Goal: Information Seeking & Learning: Learn about a topic

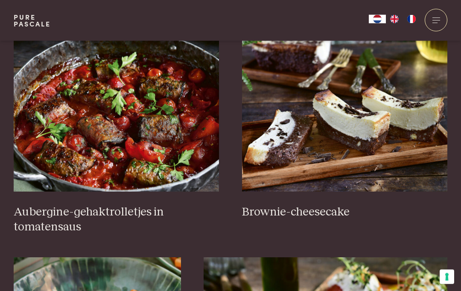
scroll to position [354, 0]
click at [135, 134] on img at bounding box center [117, 106] width 206 height 171
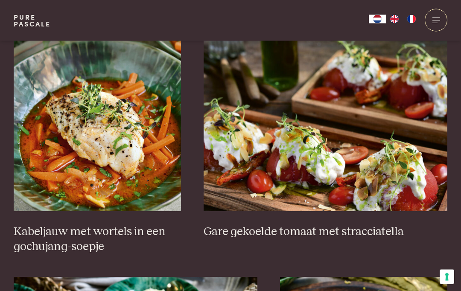
scroll to position [571, 0]
click at [112, 167] on img at bounding box center [97, 126] width 167 height 171
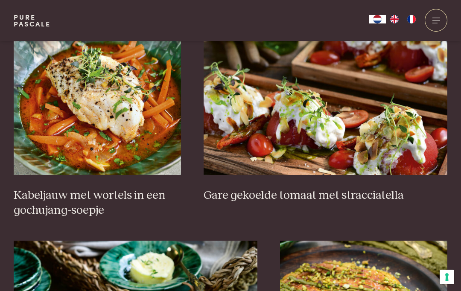
click at [314, 119] on img at bounding box center [326, 89] width 244 height 171
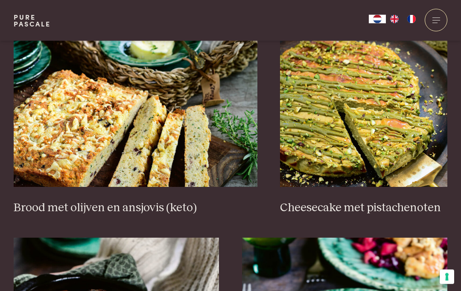
scroll to position [832, 0]
click at [371, 137] on img at bounding box center [363, 101] width 167 height 171
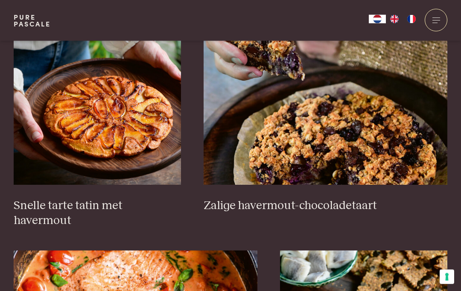
scroll to position [1292, 0]
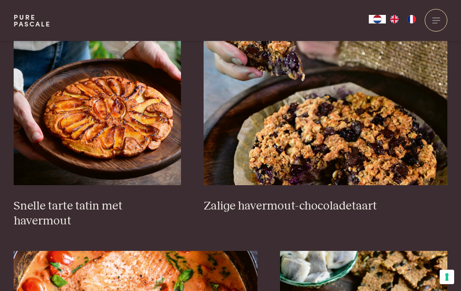
click at [141, 120] on img at bounding box center [97, 100] width 167 height 171
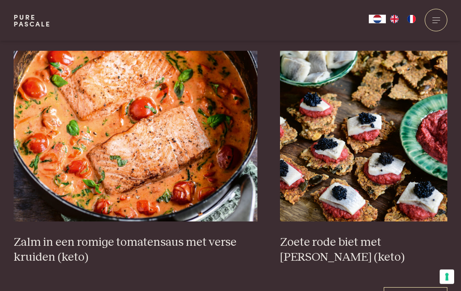
scroll to position [1492, 0]
click at [159, 123] on img at bounding box center [136, 136] width 244 height 171
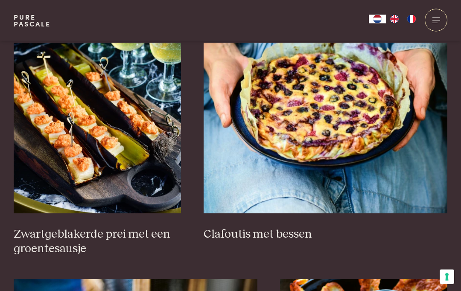
scroll to position [554, 0]
click at [330, 114] on img at bounding box center [326, 128] width 244 height 171
click at [335, 116] on img at bounding box center [326, 128] width 244 height 171
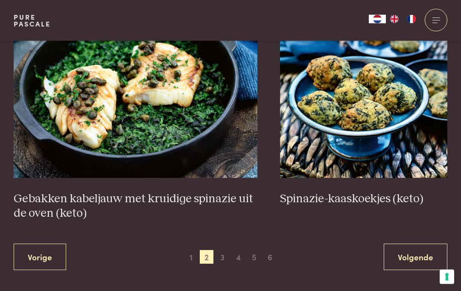
scroll to position [1522, 0]
click at [150, 113] on img at bounding box center [136, 92] width 244 height 171
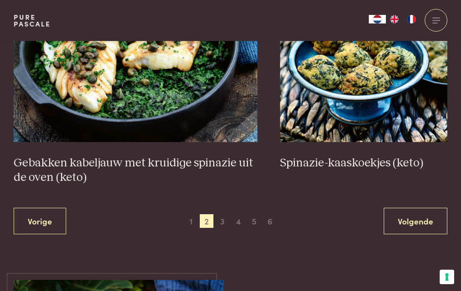
click at [224, 216] on span "3" at bounding box center [223, 221] width 14 height 14
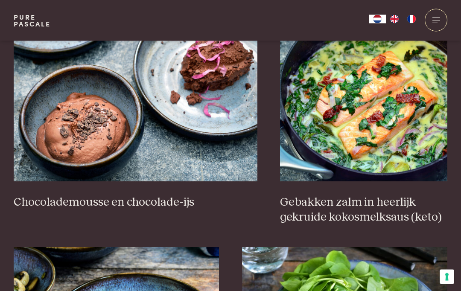
scroll to position [852, 0]
click at [383, 136] on img at bounding box center [363, 96] width 167 height 171
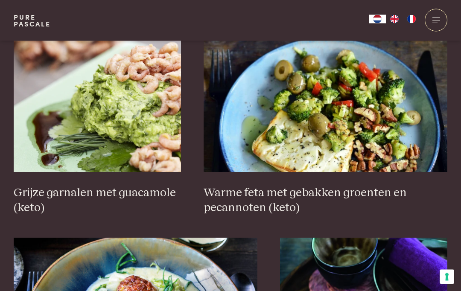
scroll to position [1335, 0]
click at [343, 156] on img at bounding box center [326, 86] width 244 height 171
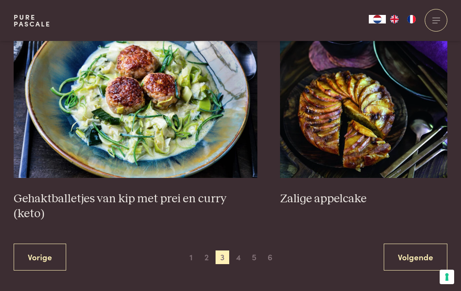
scroll to position [1578, 0]
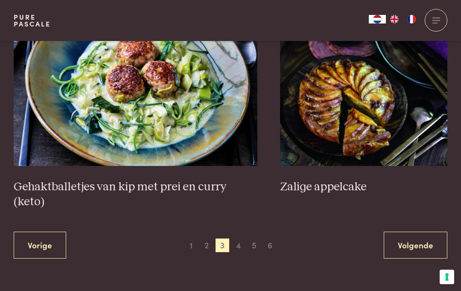
click at [345, 122] on img at bounding box center [363, 80] width 167 height 171
click at [362, 106] on img at bounding box center [363, 80] width 167 height 171
click at [241, 239] on span "4" at bounding box center [239, 246] width 14 height 14
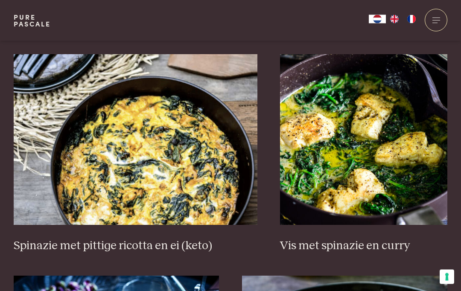
scroll to position [794, 0]
click at [357, 166] on img at bounding box center [363, 139] width 167 height 171
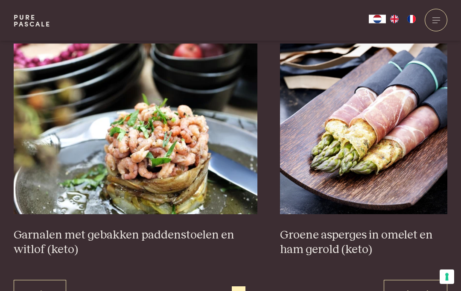
scroll to position [1529, 0]
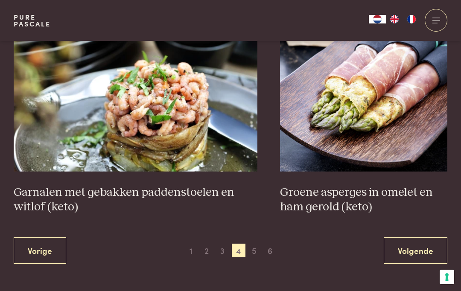
click at [254, 245] on span "5" at bounding box center [255, 251] width 14 height 14
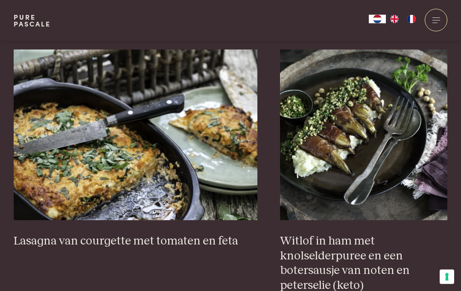
scroll to position [784, 0]
click at [219, 181] on img at bounding box center [136, 135] width 244 height 171
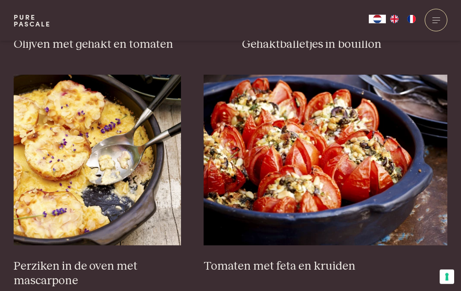
scroll to position [1246, 0]
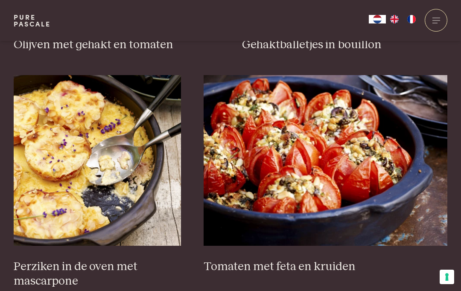
click at [85, 181] on img at bounding box center [97, 160] width 167 height 171
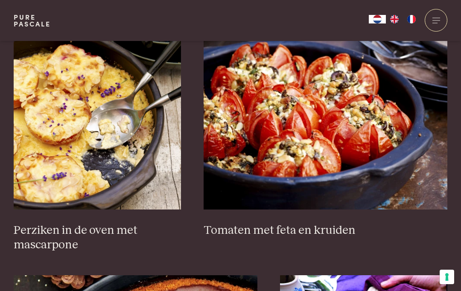
click at [344, 134] on img at bounding box center [326, 124] width 244 height 171
click at [350, 138] on img at bounding box center [326, 124] width 244 height 171
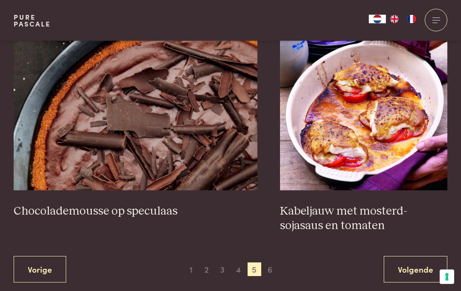
scroll to position [1539, 0]
click at [370, 134] on img at bounding box center [363, 105] width 167 height 171
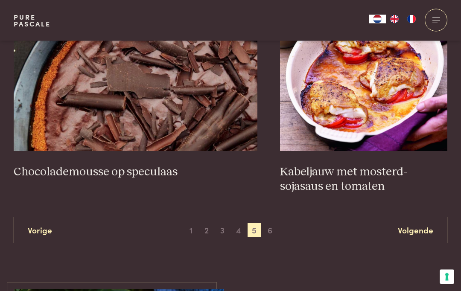
scroll to position [1576, 0]
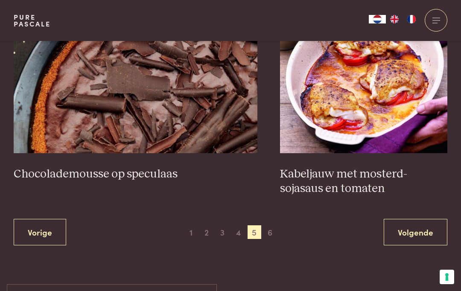
click at [273, 226] on span "6" at bounding box center [271, 233] width 14 height 14
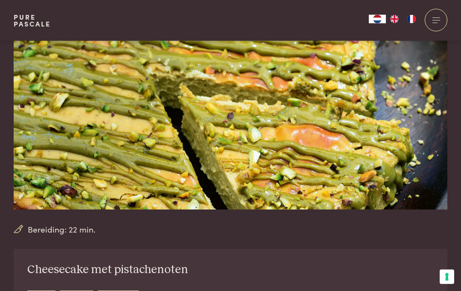
scroll to position [40, 0]
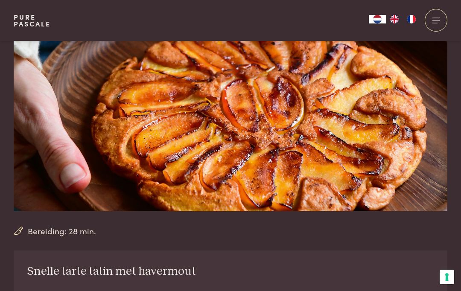
scroll to position [50, 0]
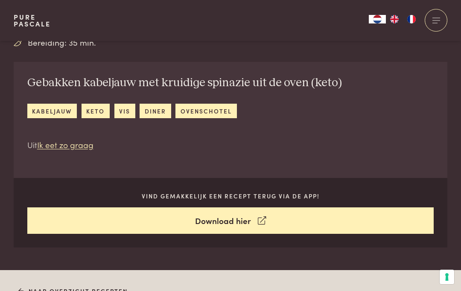
scroll to position [263, 0]
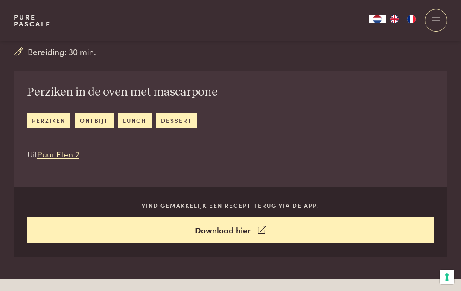
scroll to position [245, 0]
